Goal: Task Accomplishment & Management: Manage account settings

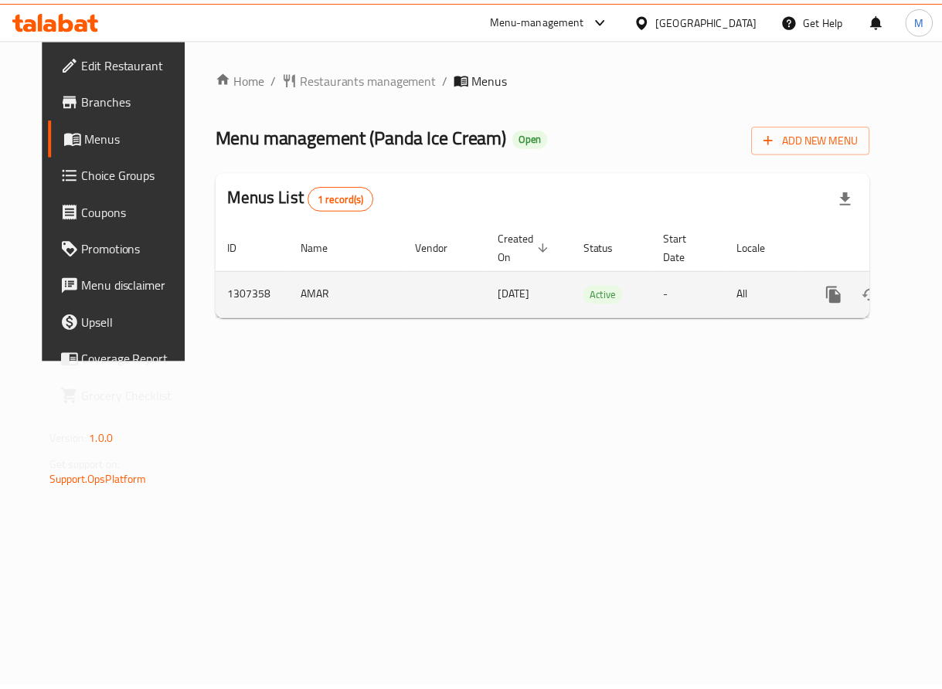
scroll to position [0, 35]
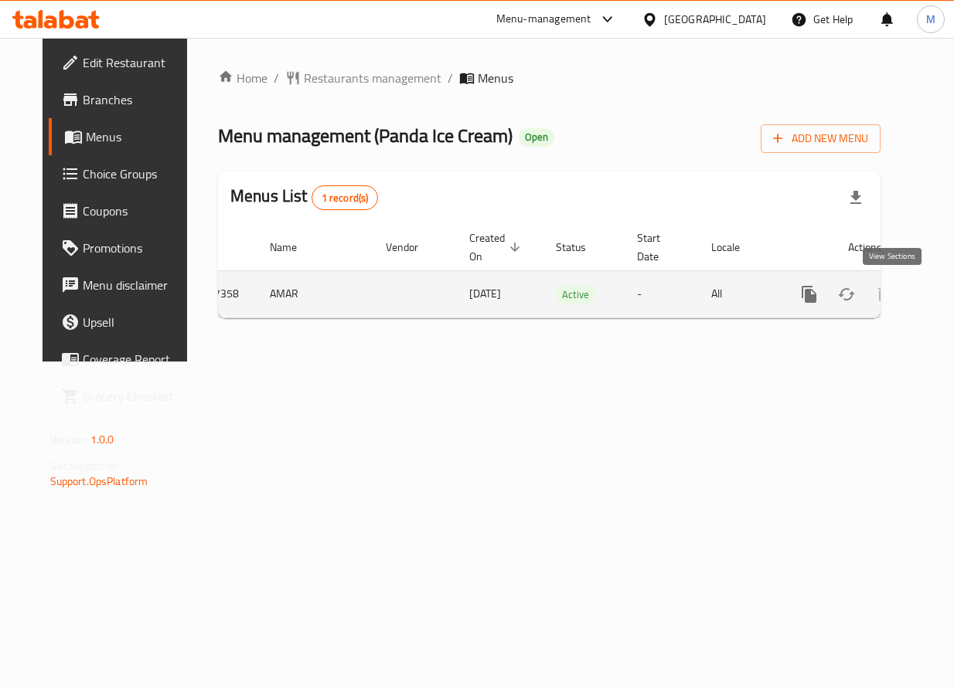
click at [911, 301] on icon "enhanced table" at bounding box center [920, 294] width 19 height 19
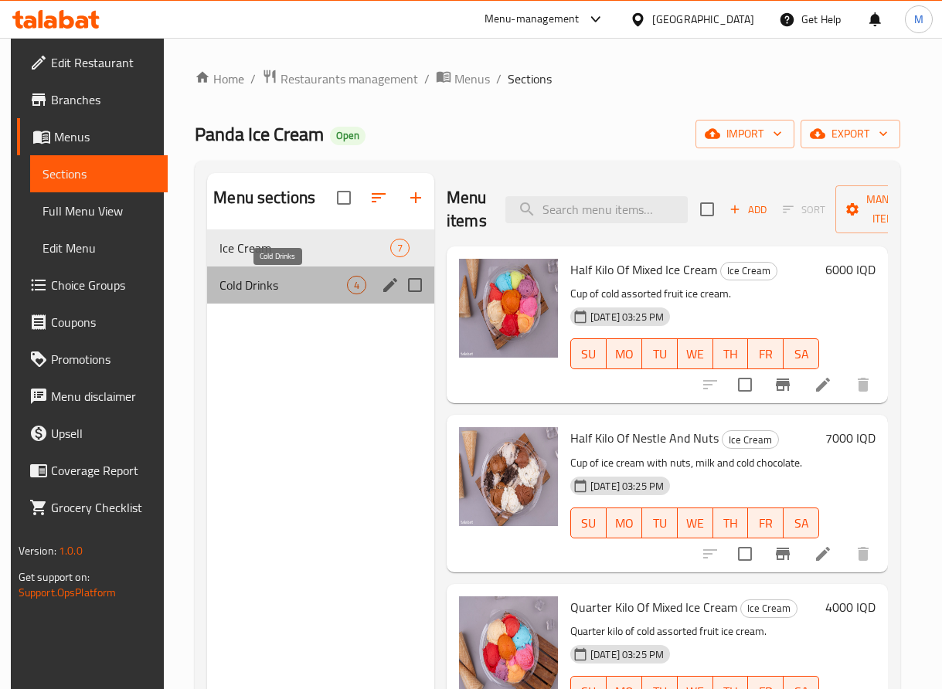
click at [272, 292] on span "Cold Drinks" at bounding box center [283, 285] width 128 height 19
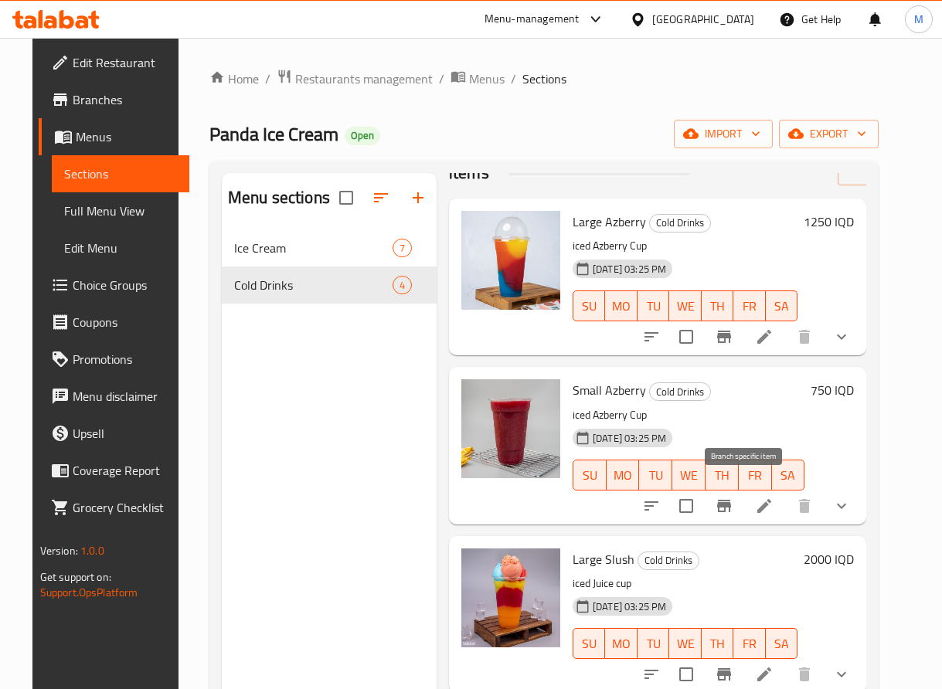
scroll to position [216, 0]
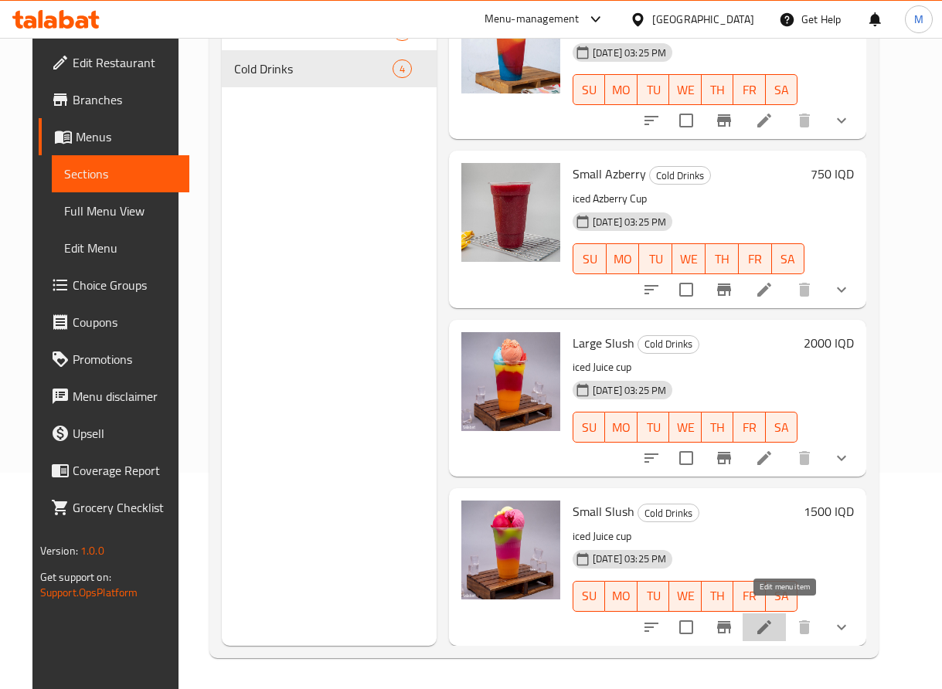
click at [771, 621] on icon at bounding box center [764, 628] width 14 height 14
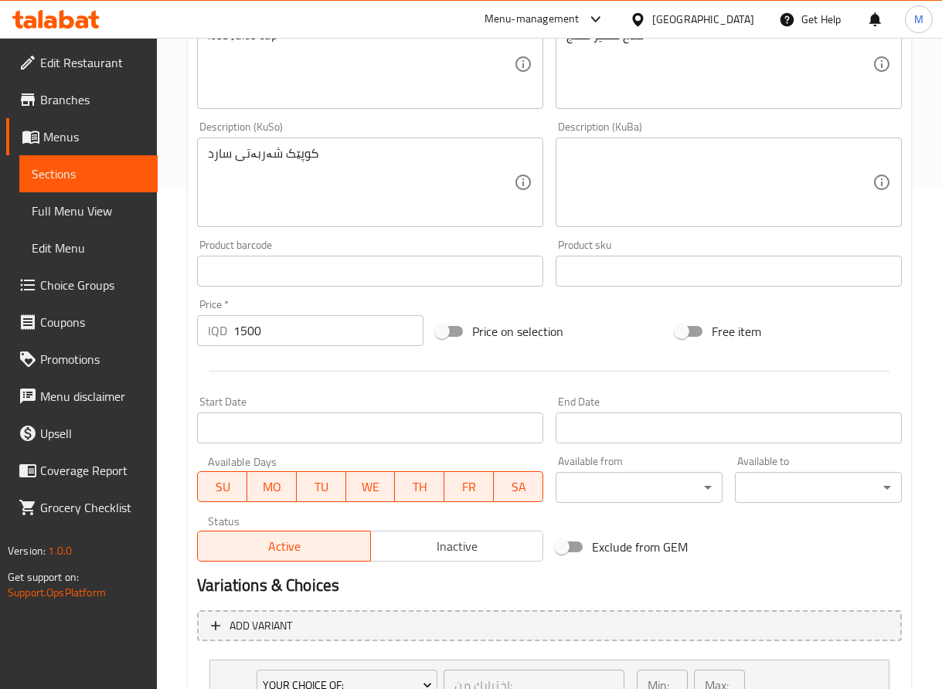
scroll to position [665, 0]
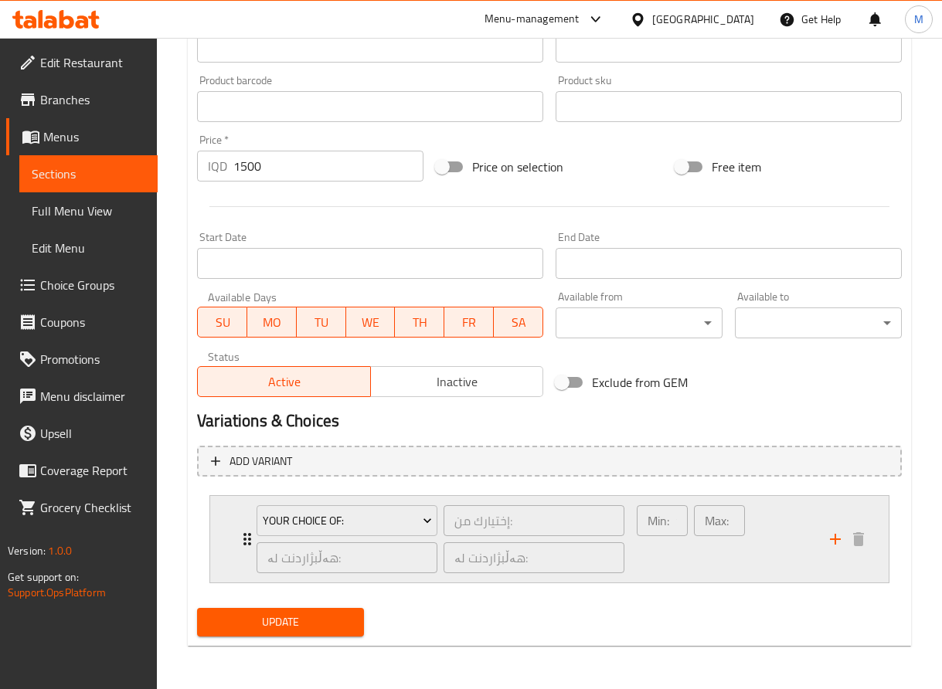
click at [261, 542] on div "هەڵبژاردنت لە: ​" at bounding box center [346, 557] width 187 height 37
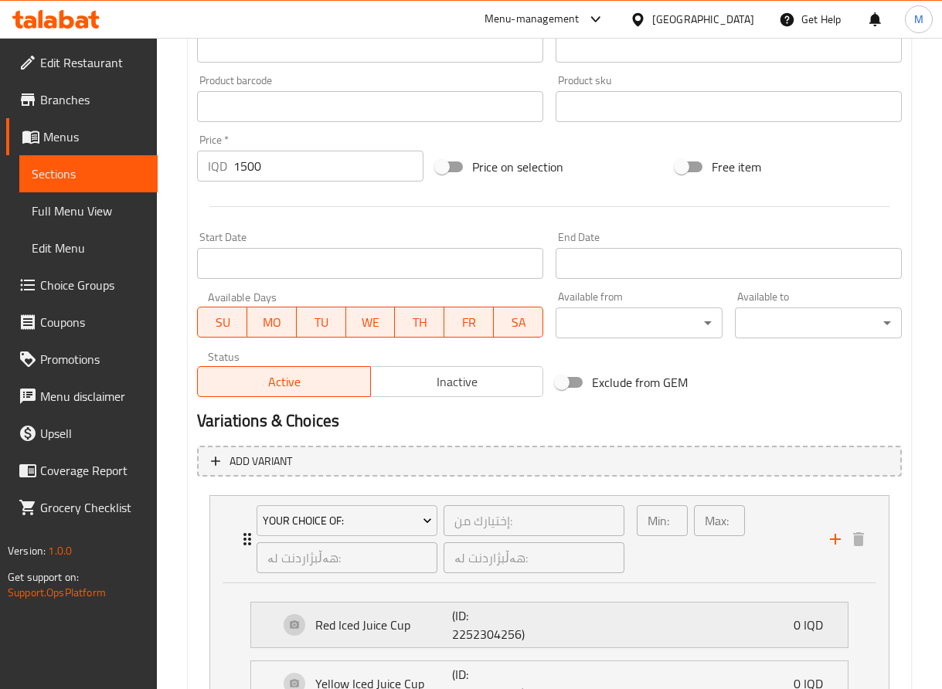
scroll to position [932, 0]
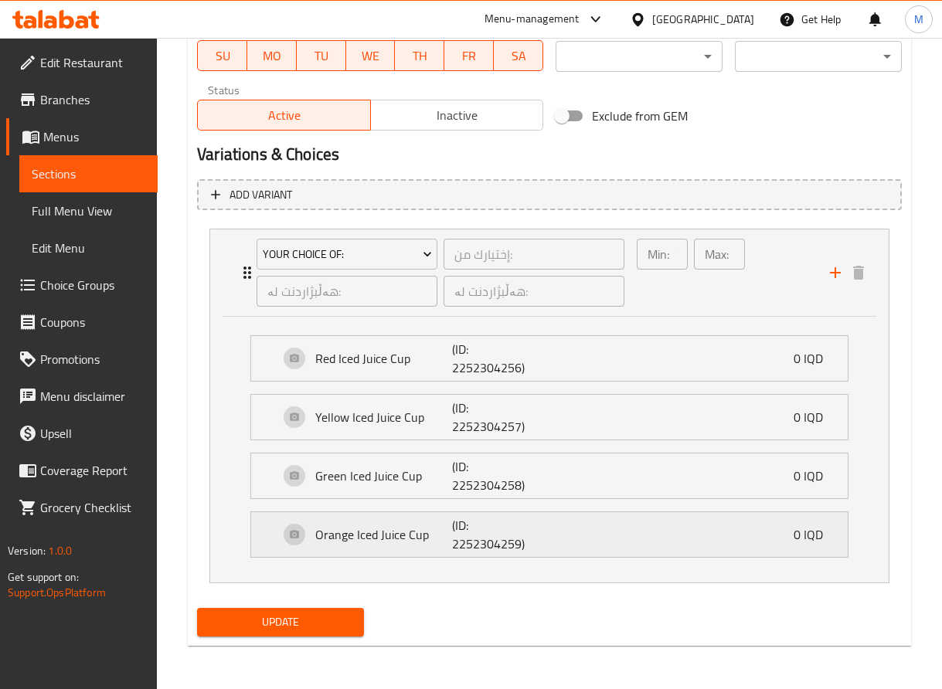
click at [571, 530] on div "Orange Iced Juice Cup (ID: 2252304259) 0 IQD" at bounding box center [554, 534] width 550 height 45
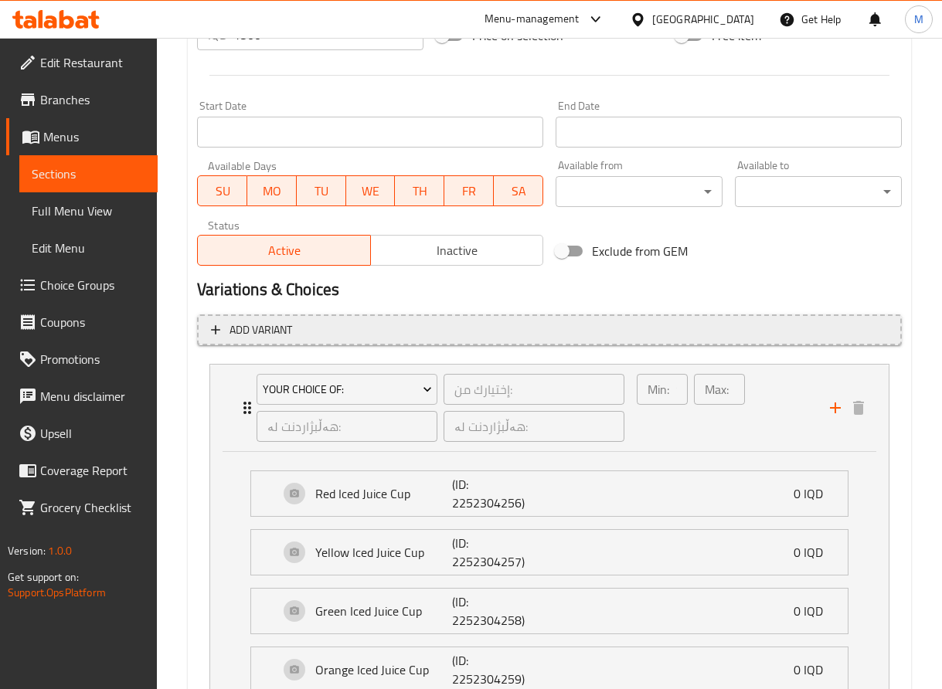
scroll to position [798, 0]
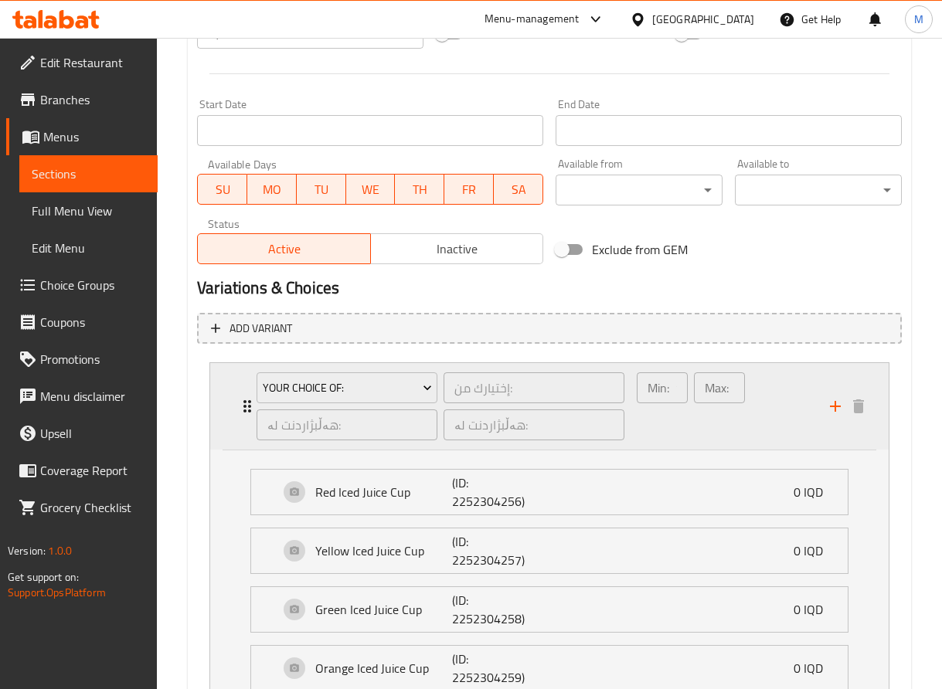
click at [248, 402] on div "Your Choice Of: إختيارك من: ​ هەڵبژاردنت لە: ​ هەڵبژاردنت لە: ​" at bounding box center [440, 406] width 386 height 87
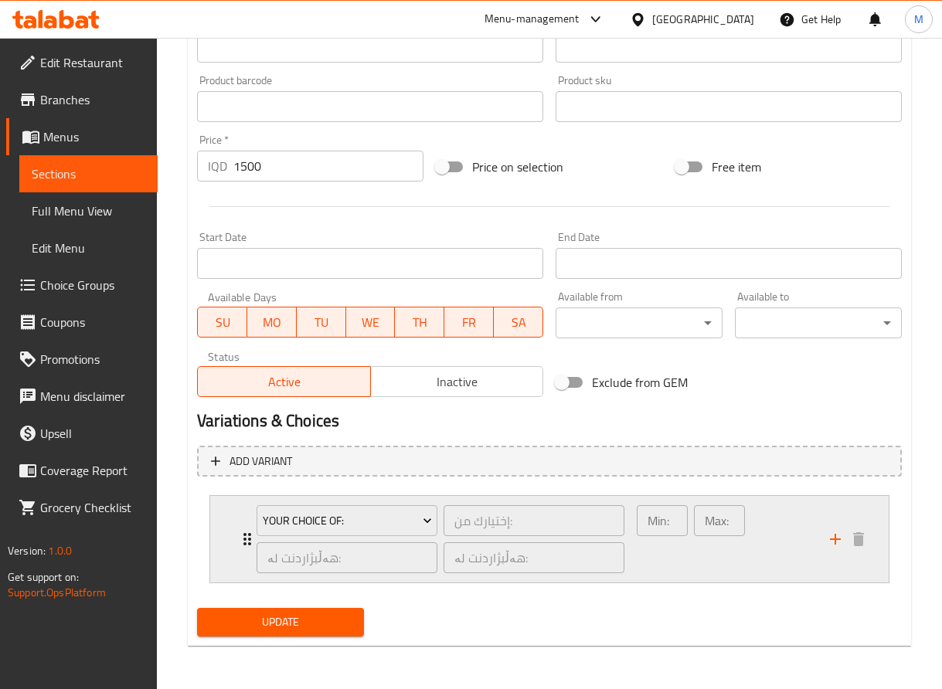
scroll to position [665, 0]
click at [243, 546] on icon "Expand" at bounding box center [247, 539] width 19 height 19
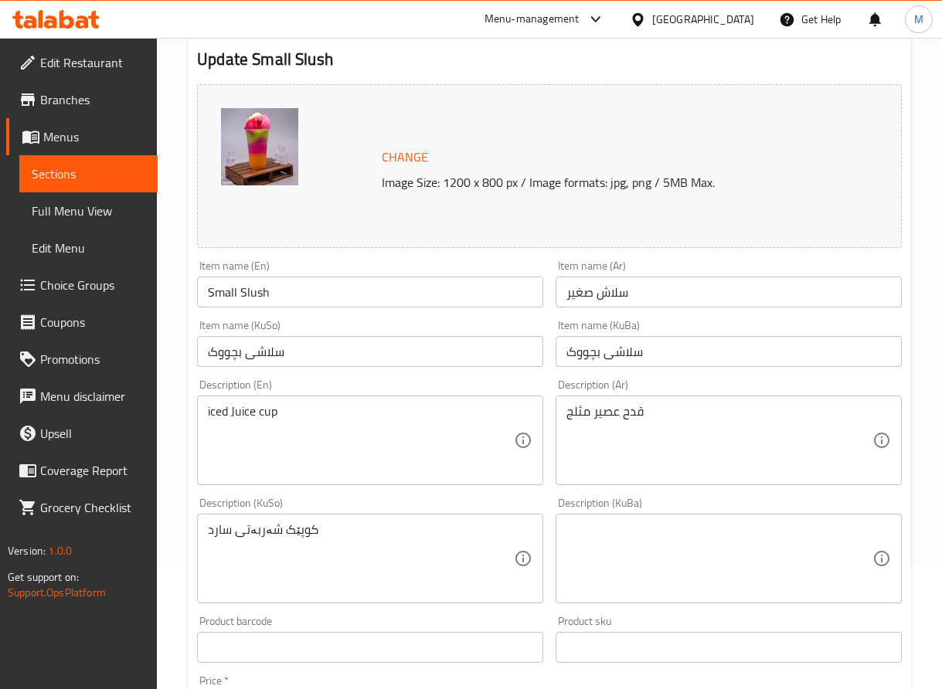
scroll to position [0, 0]
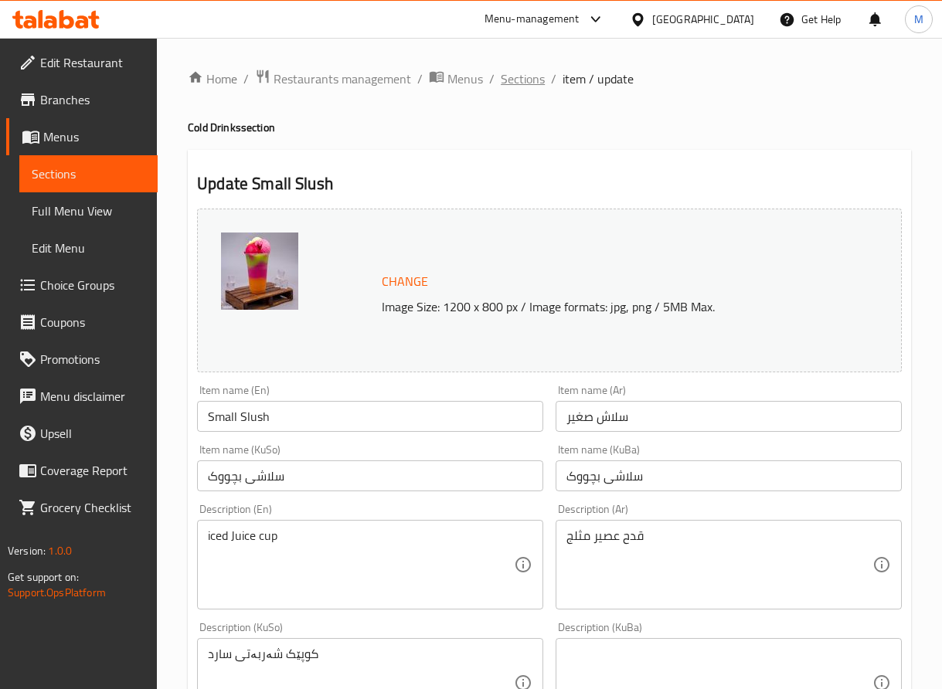
click at [533, 81] on span "Sections" at bounding box center [523, 79] width 44 height 19
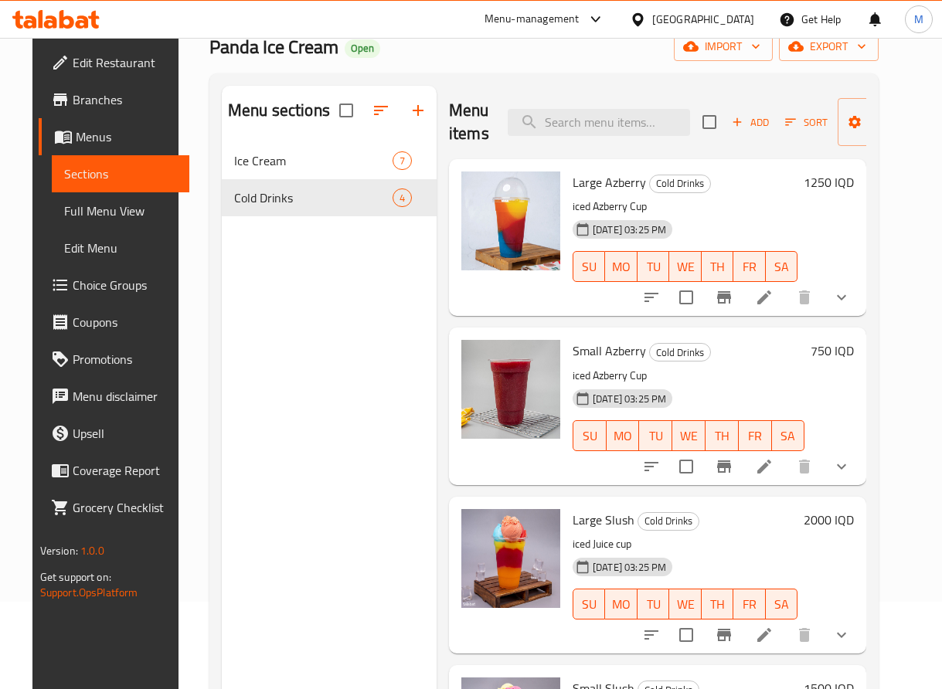
scroll to position [87, 0]
click at [774, 302] on icon at bounding box center [764, 298] width 19 height 19
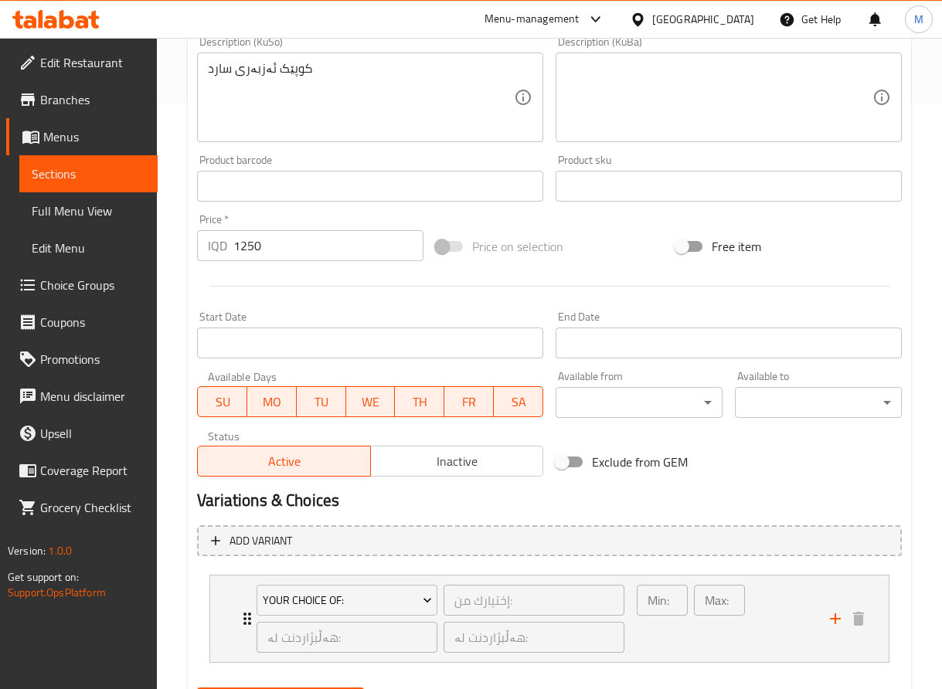
scroll to position [665, 0]
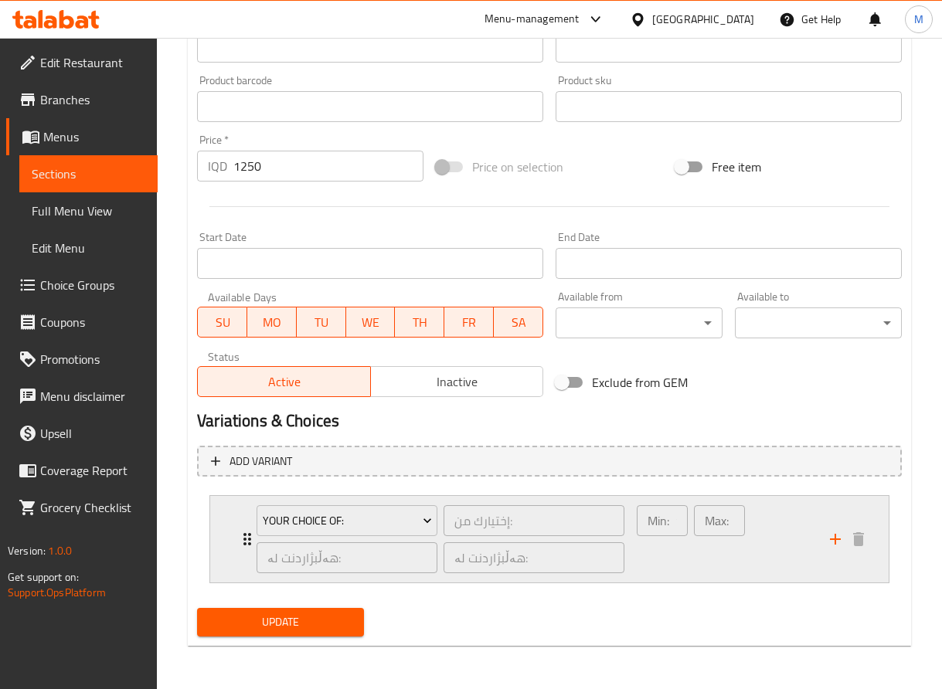
click at [247, 533] on icon "Expand" at bounding box center [247, 539] width 19 height 19
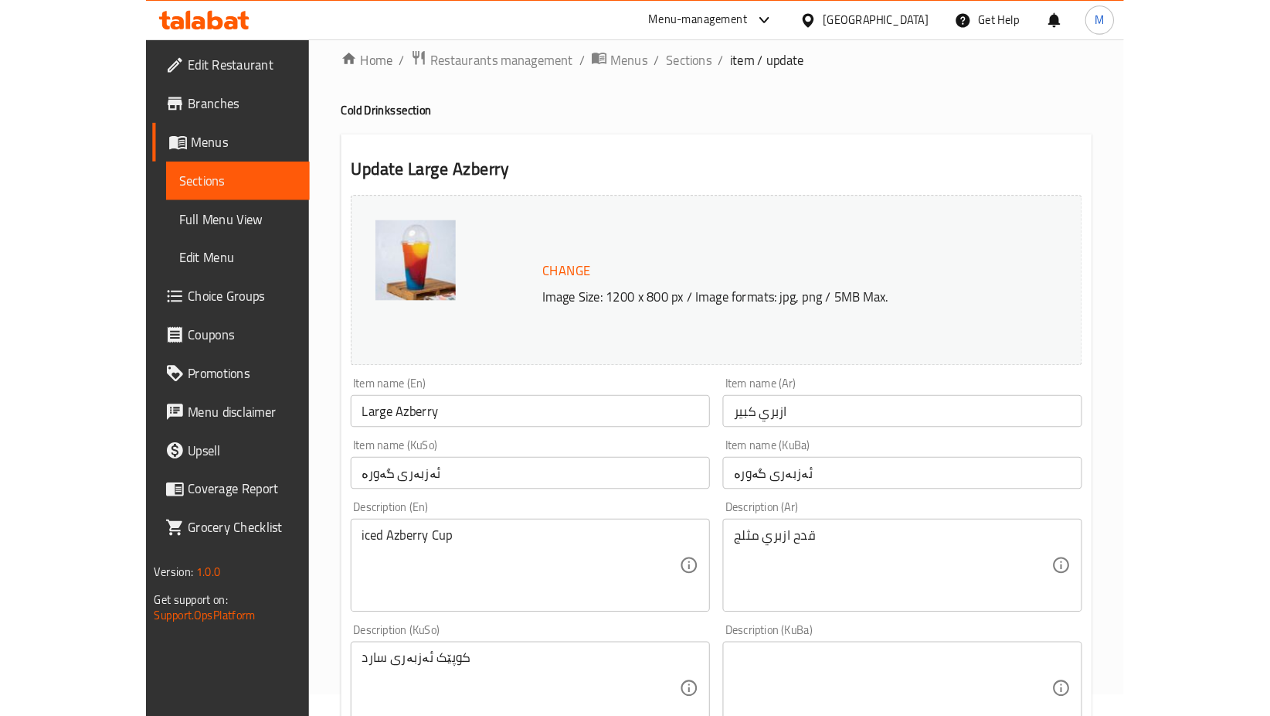
scroll to position [4, 0]
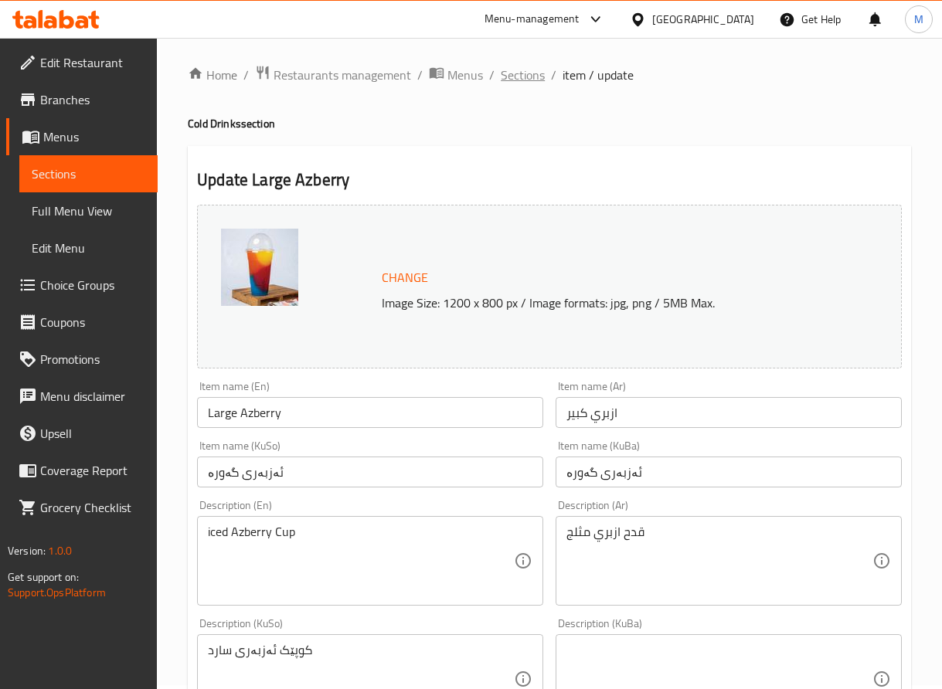
click at [515, 72] on span "Sections" at bounding box center [523, 75] width 44 height 19
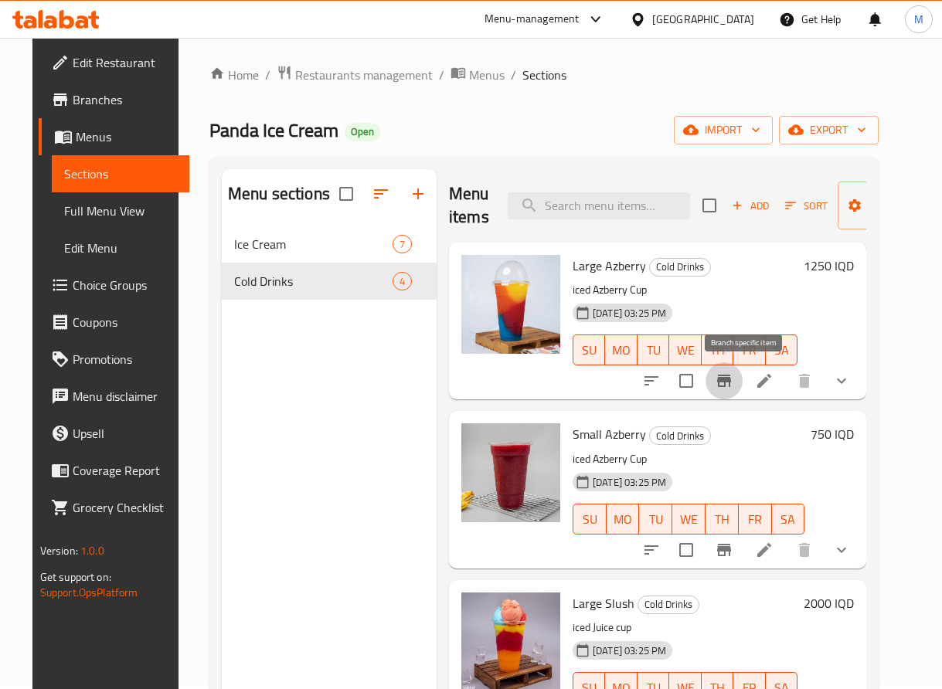
click at [731, 383] on icon "Branch-specific-item" at bounding box center [724, 381] width 14 height 12
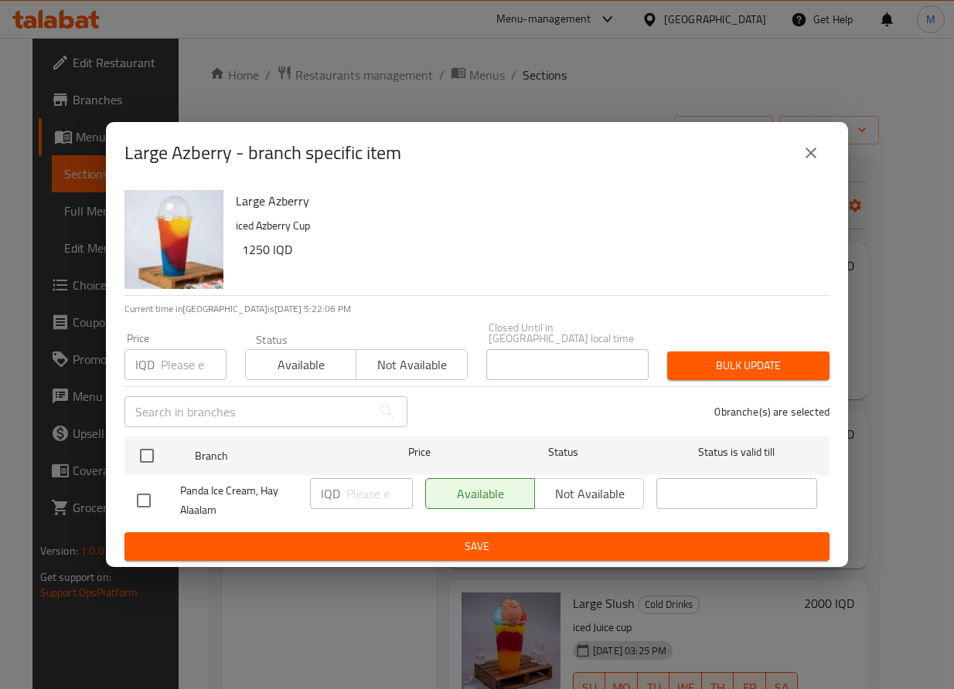
click at [142, 498] on input "checkbox" at bounding box center [144, 501] width 32 height 32
checkbox input "true"
click at [811, 162] on icon "close" at bounding box center [810, 153] width 19 height 19
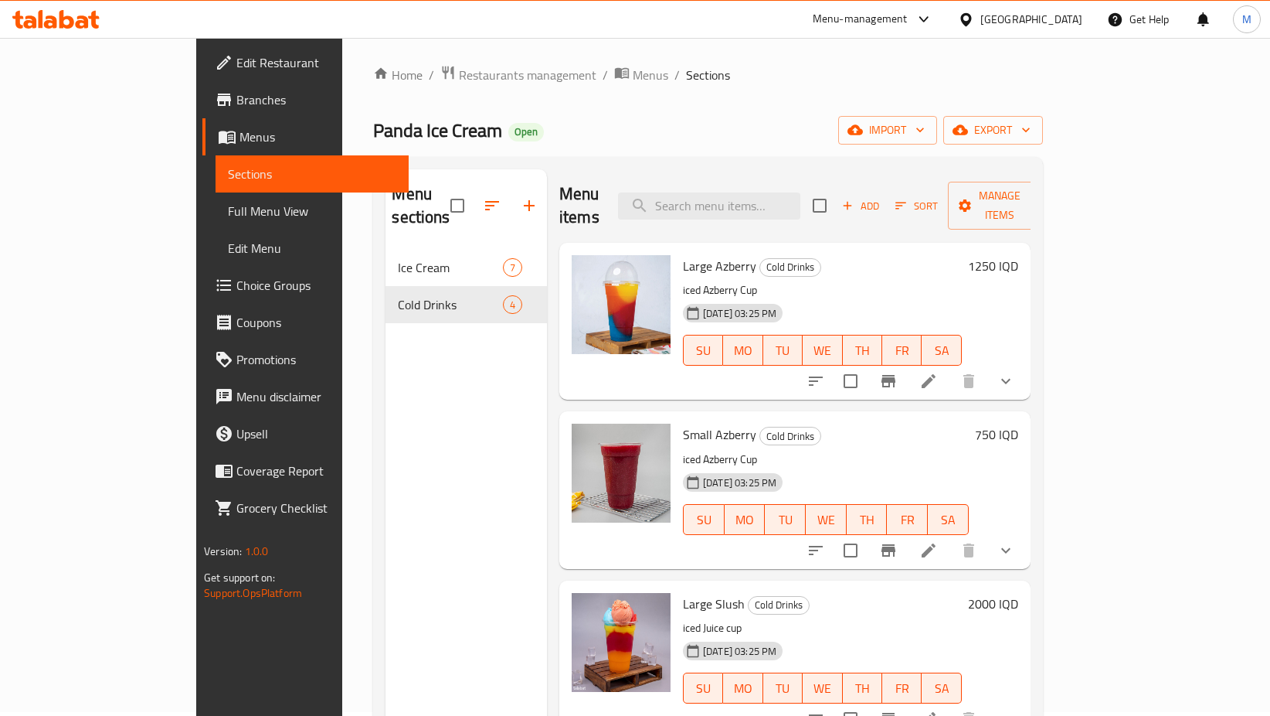
click at [683, 254] on span "Large Azberry" at bounding box center [719, 265] width 73 height 23
drag, startPoint x: 635, startPoint y: 238, endPoint x: 706, endPoint y: 238, distance: 70.3
click at [706, 254] on span "Large Azberry" at bounding box center [719, 265] width 73 height 23
copy span "Large Azberry"
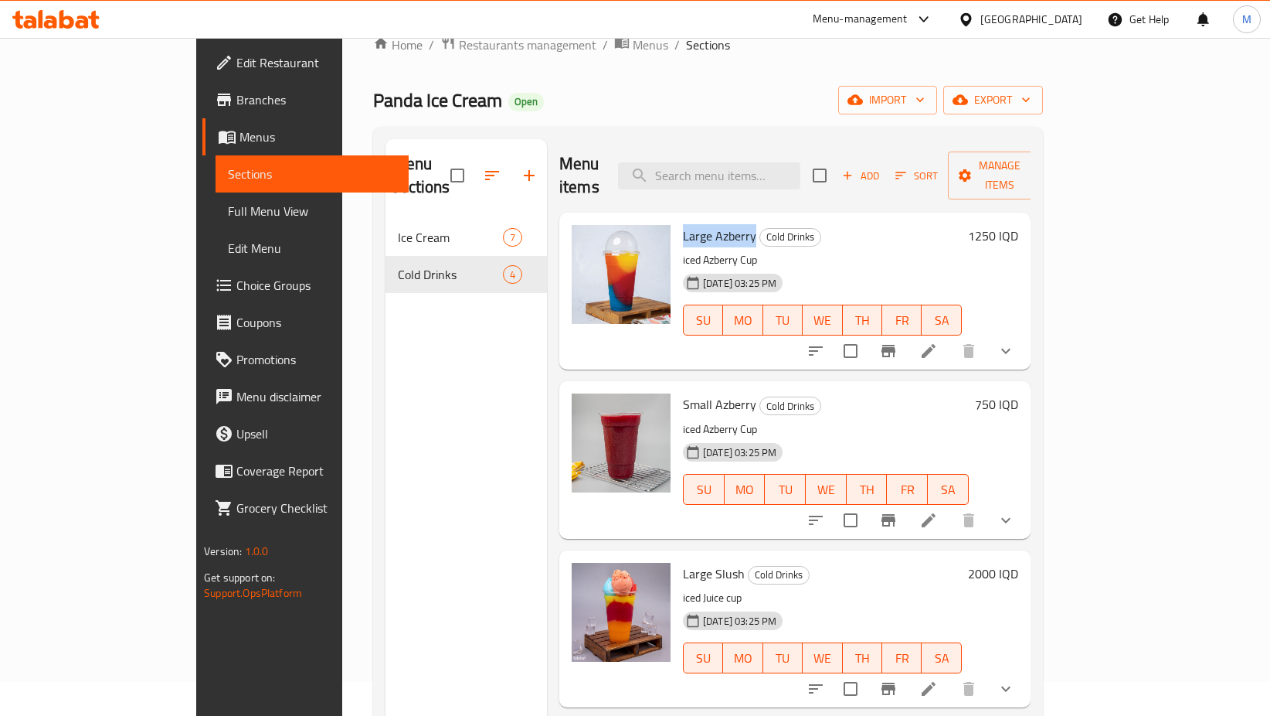
scroll to position [22, 0]
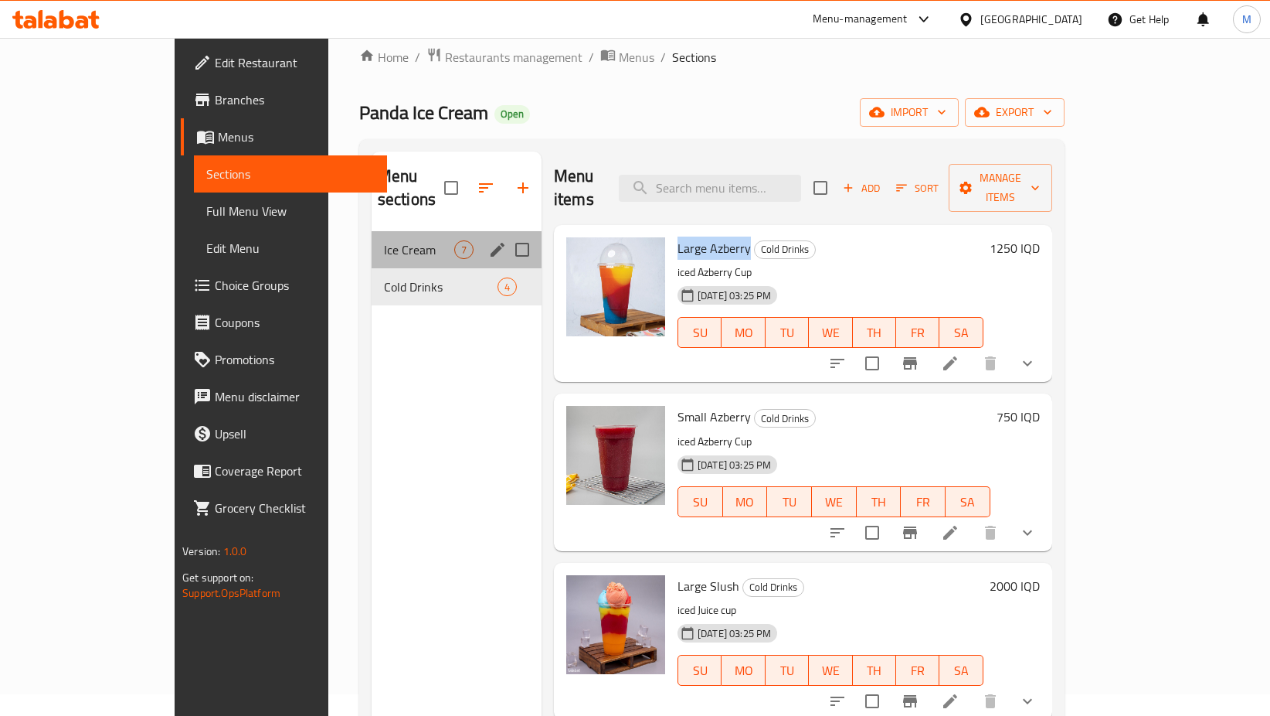
click at [413, 231] on div "Ice Cream 7" at bounding box center [457, 249] width 170 height 37
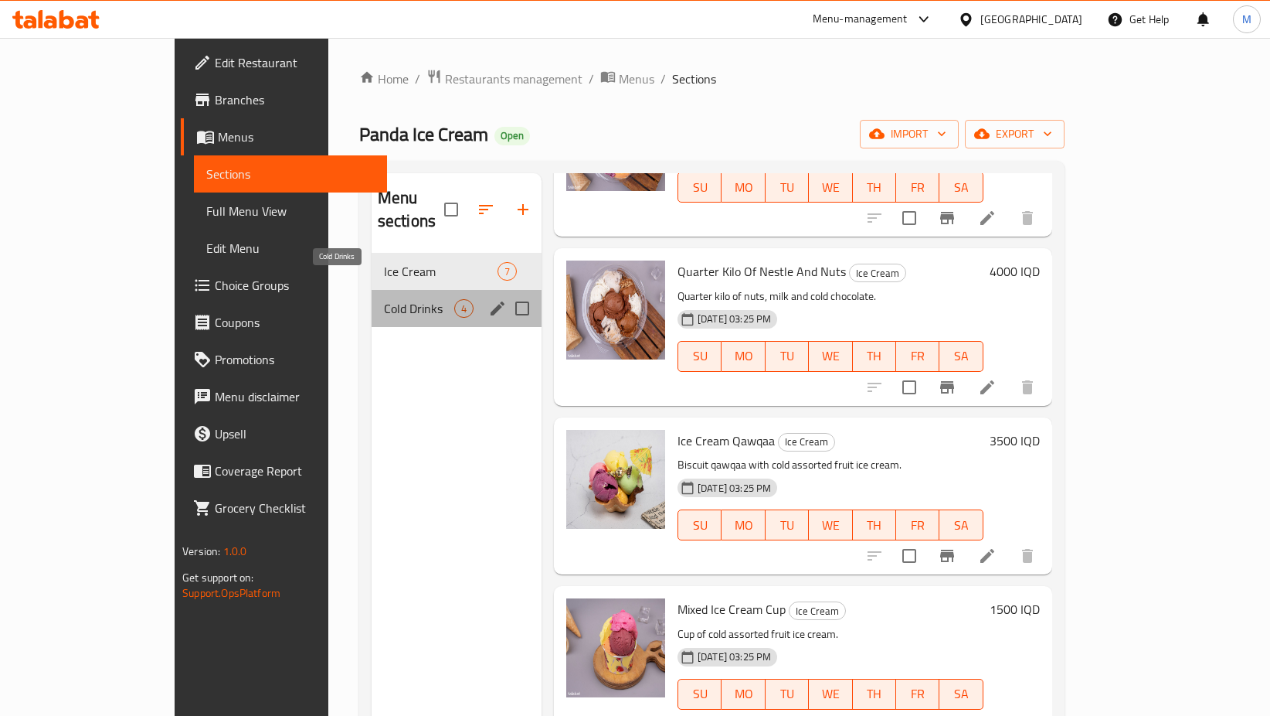
click at [384, 299] on span "Cold Drinks" at bounding box center [419, 308] width 70 height 19
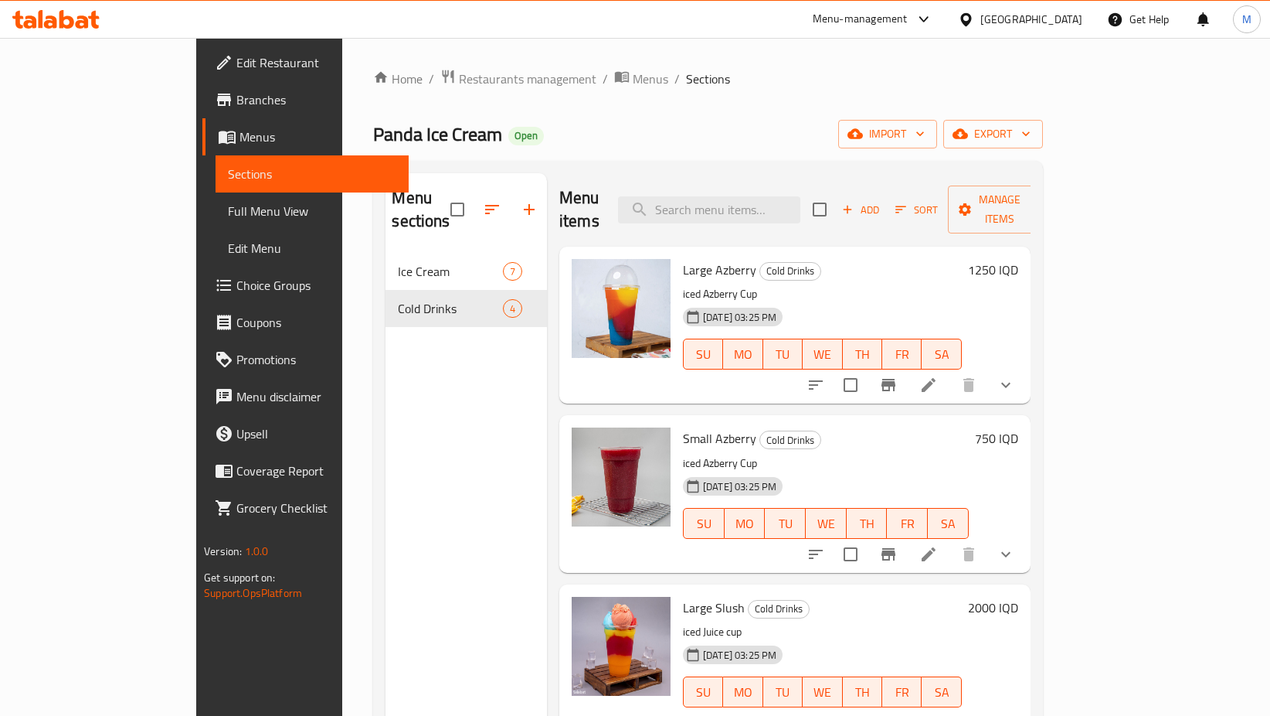
scroll to position [216, 0]
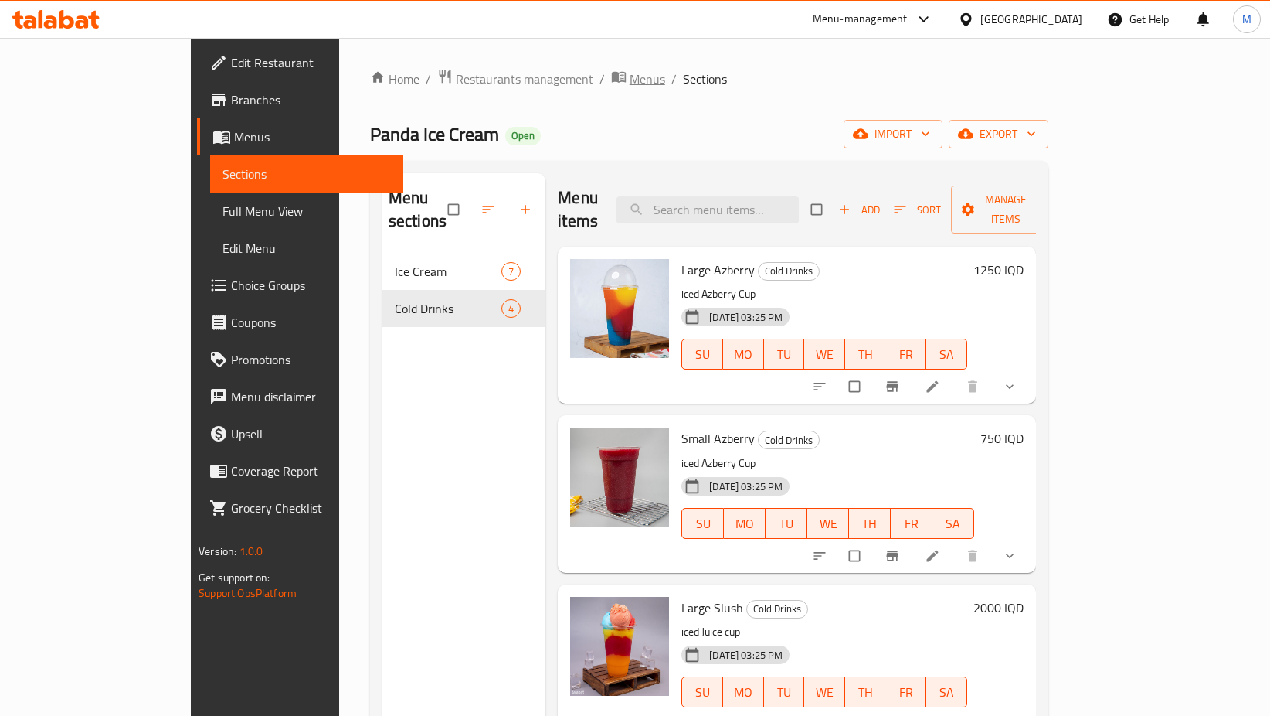
click at [630, 83] on span "Menus" at bounding box center [648, 79] width 36 height 19
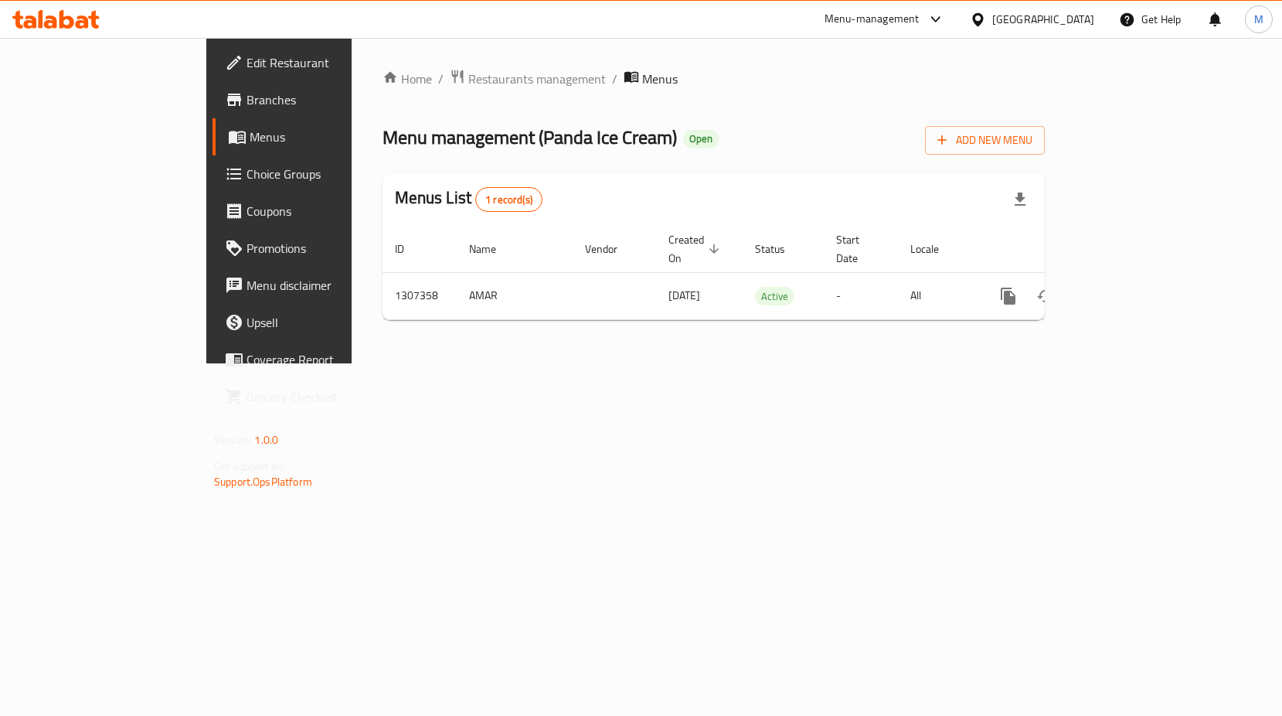
click at [642, 83] on span "Menus" at bounding box center [660, 79] width 36 height 19
